Goal: Check status: Check status

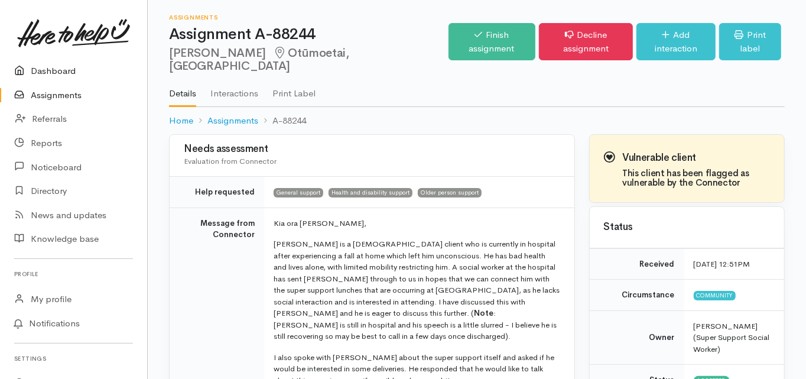
click at [63, 70] on link "Dashboard" at bounding box center [73, 71] width 147 height 24
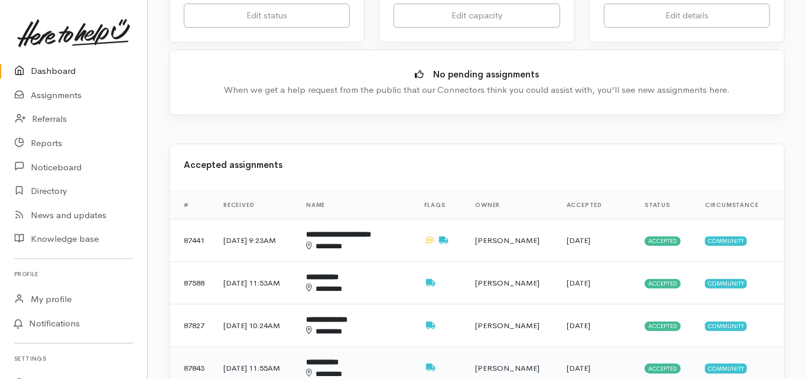
scroll to position [378, 0]
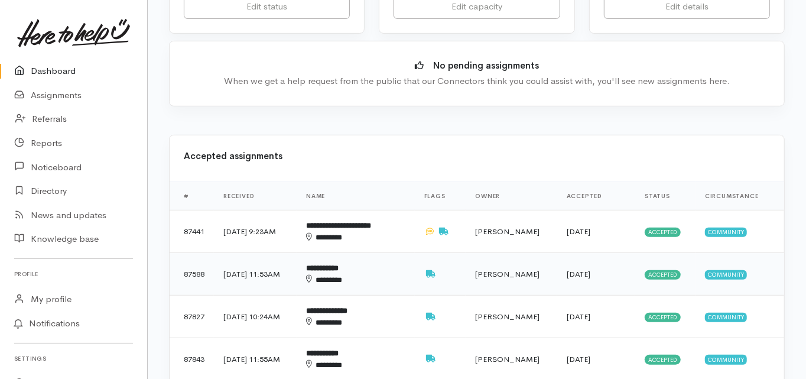
click at [358, 274] on div "********" at bounding box center [350, 279] width 89 height 11
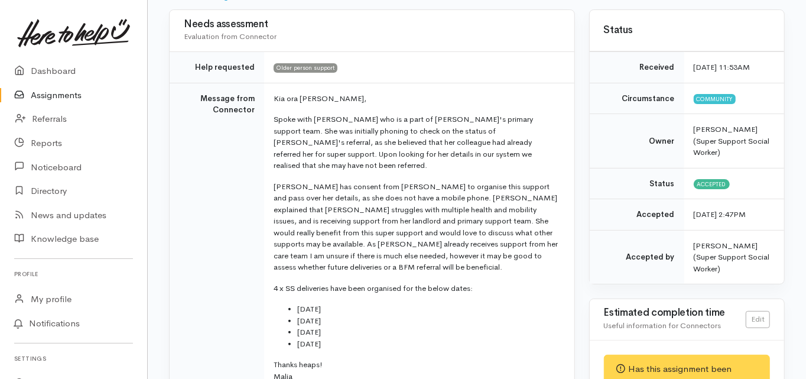
scroll to position [142, 0]
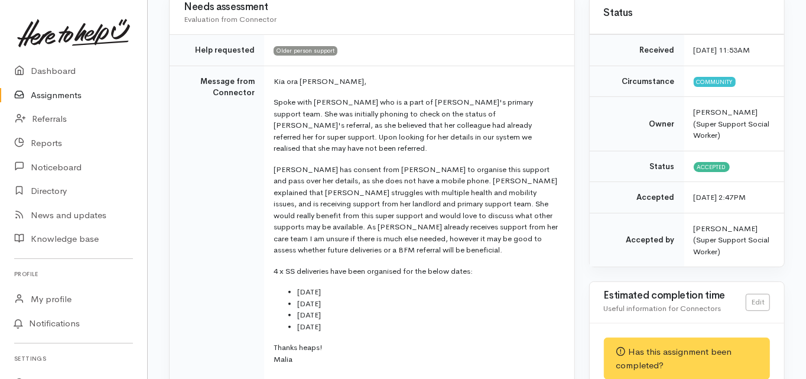
click at [203, 204] on td "Message from Connector" at bounding box center [217, 225] width 95 height 319
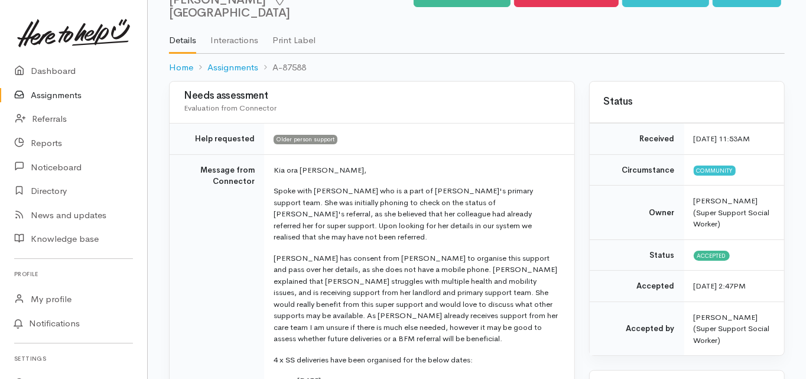
scroll to position [0, 0]
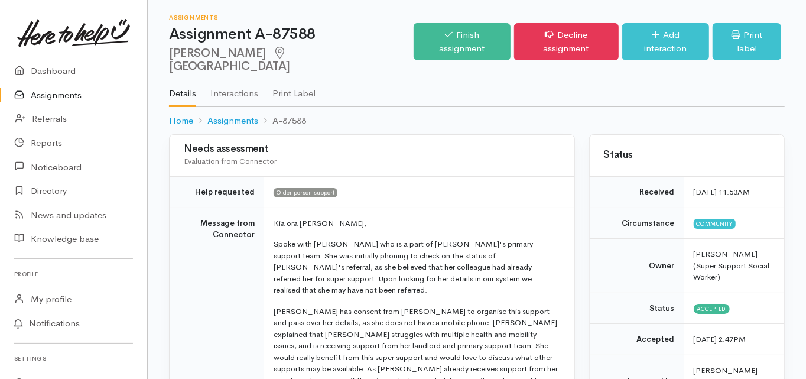
click at [173, 262] on td "Message from Connector" at bounding box center [217, 366] width 95 height 319
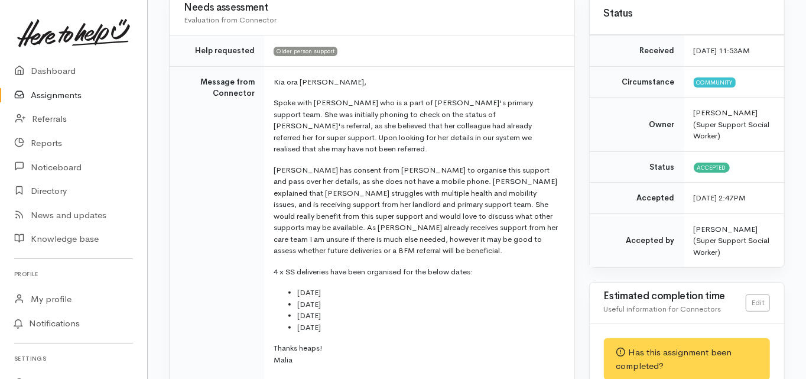
scroll to position [142, 0]
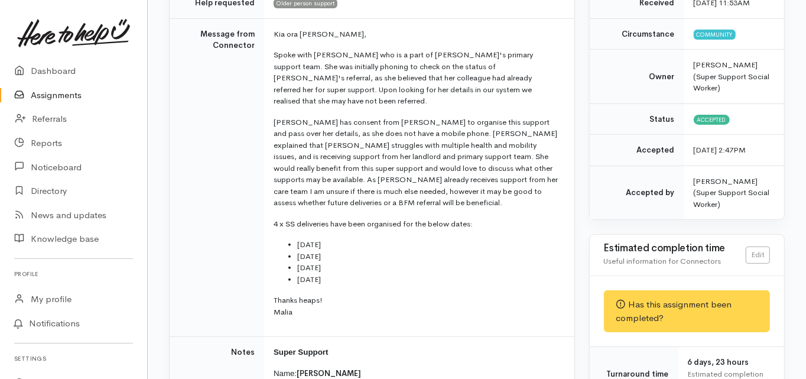
click at [170, 233] on td "Message from Connector" at bounding box center [217, 177] width 95 height 319
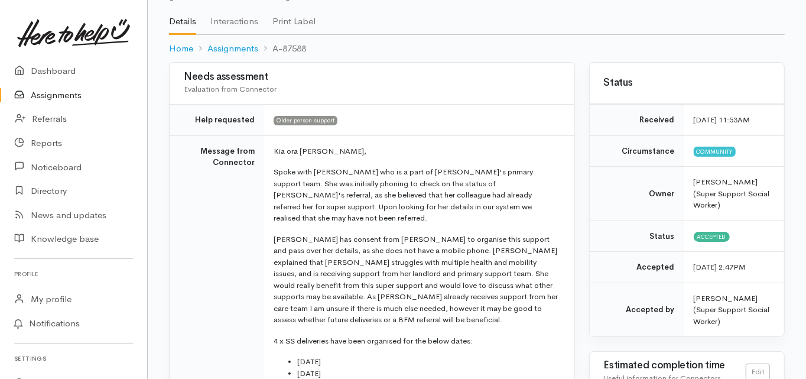
scroll to position [0, 0]
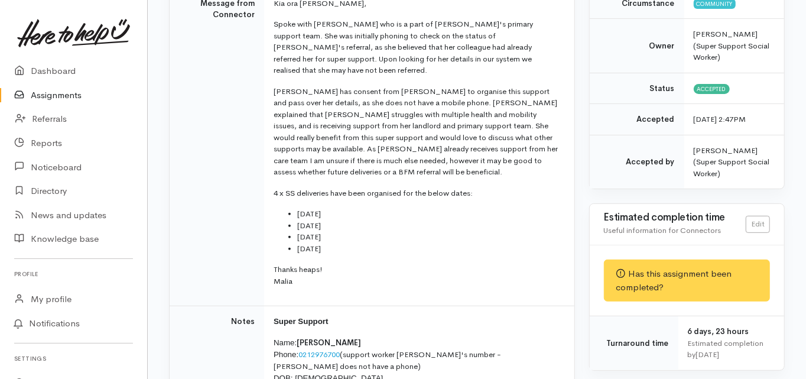
scroll to position [236, 0]
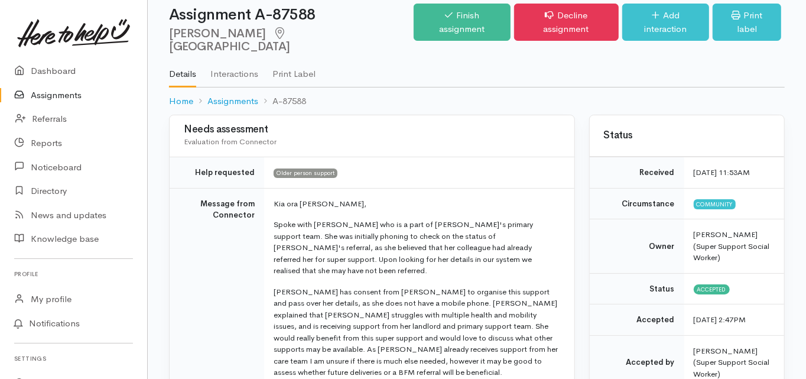
scroll to position [0, 0]
